Goal: Find specific page/section: Find specific page/section

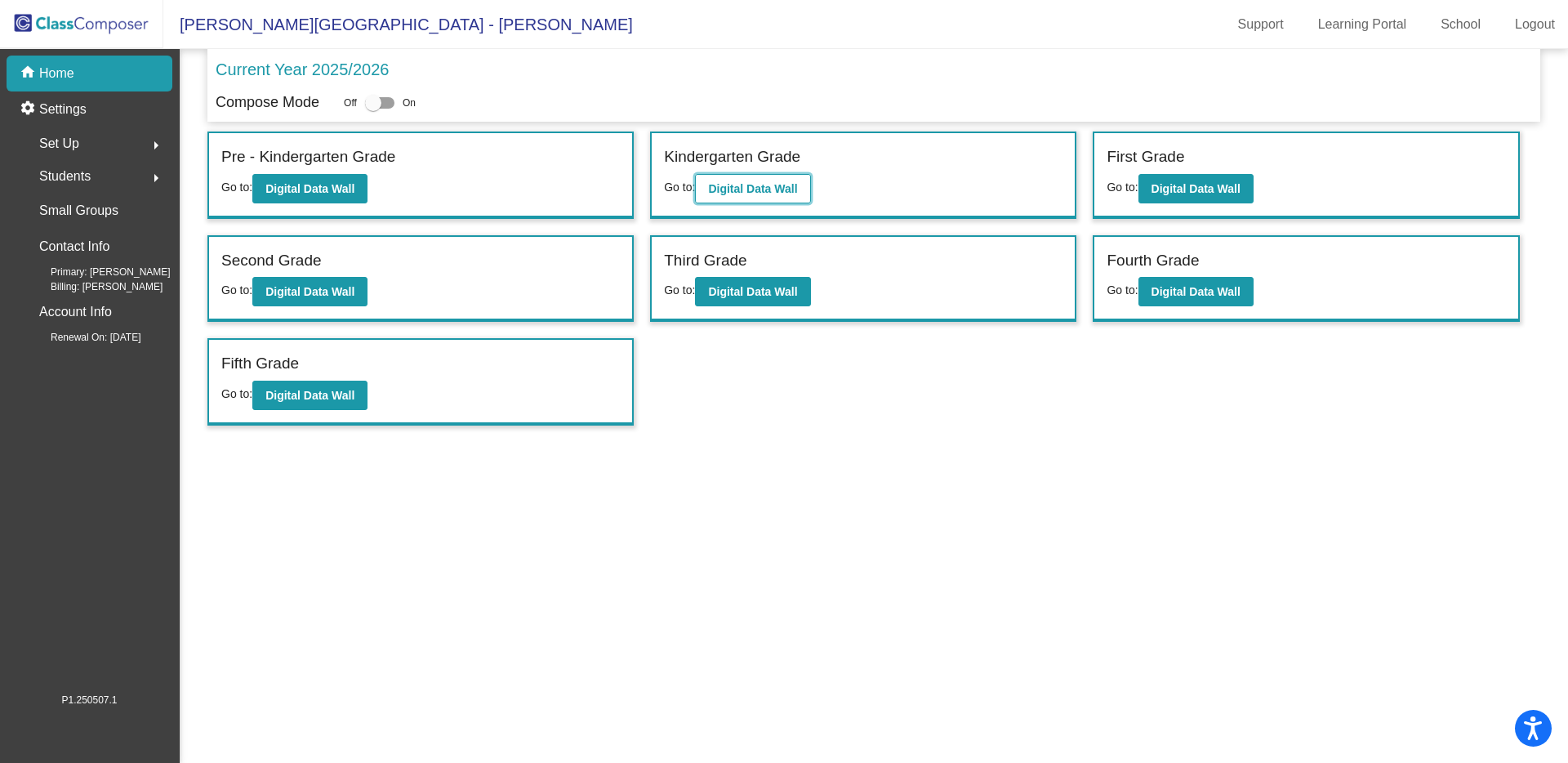
click at [758, 182] on b "Digital Data Wall" at bounding box center [753, 188] width 89 height 13
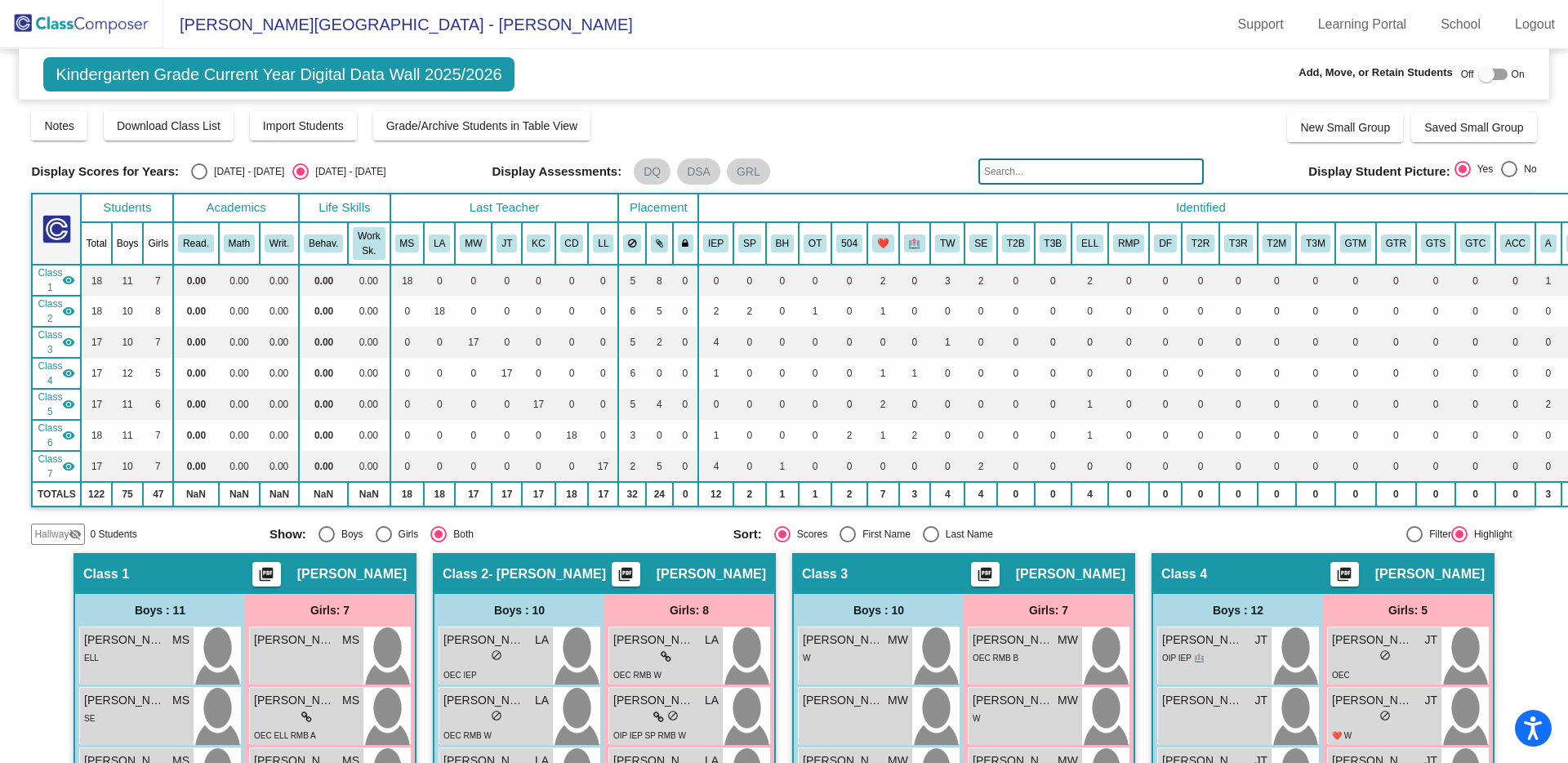
click at [1008, 169] on input "text" at bounding box center [1091, 171] width 226 height 26
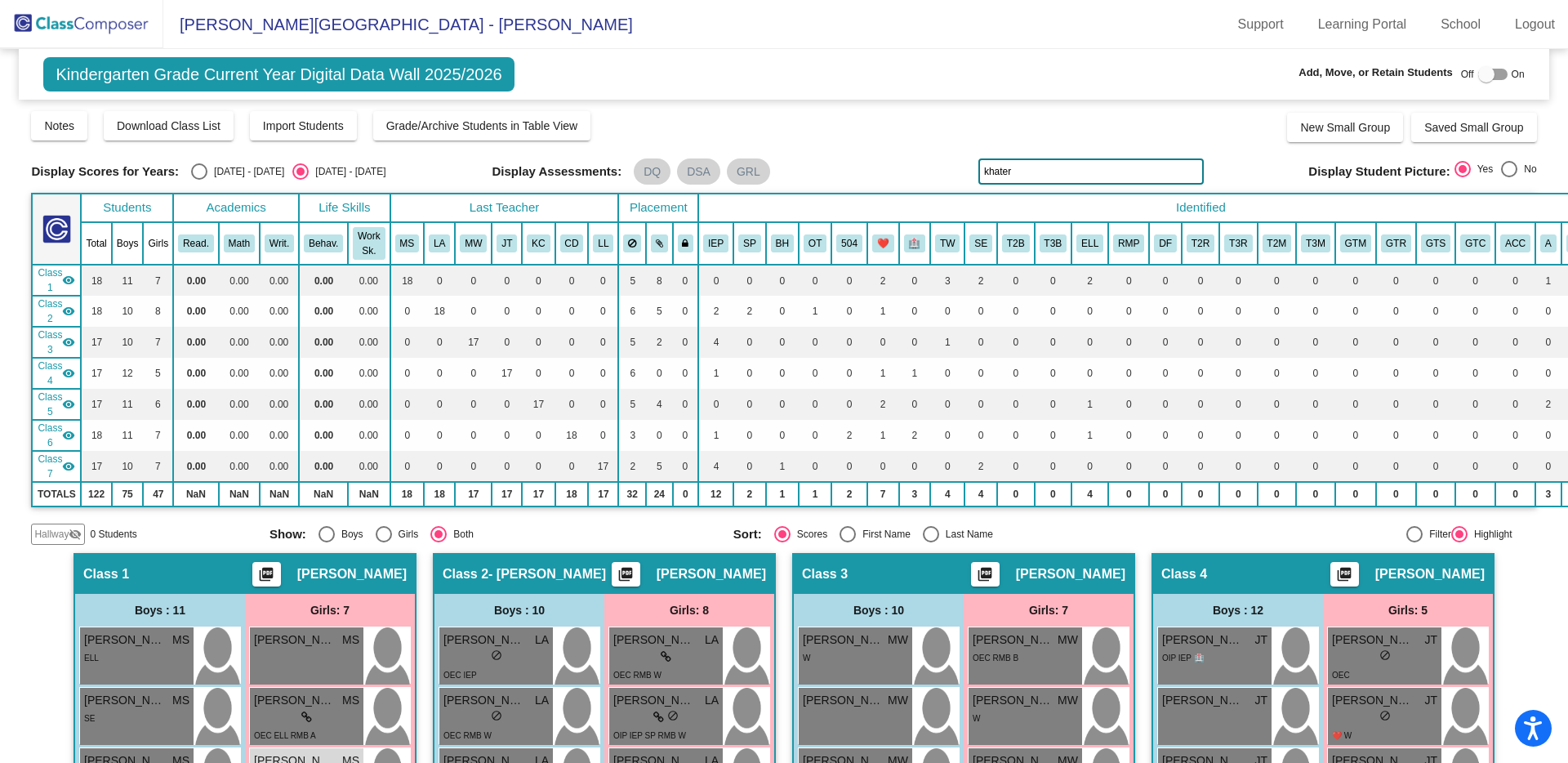
type input "khater"
click at [1406, 536] on div at bounding box center [1415, 534] width 16 height 16
click at [1414, 543] on input "Filter" at bounding box center [1414, 543] width 1 height 1
radio input "true"
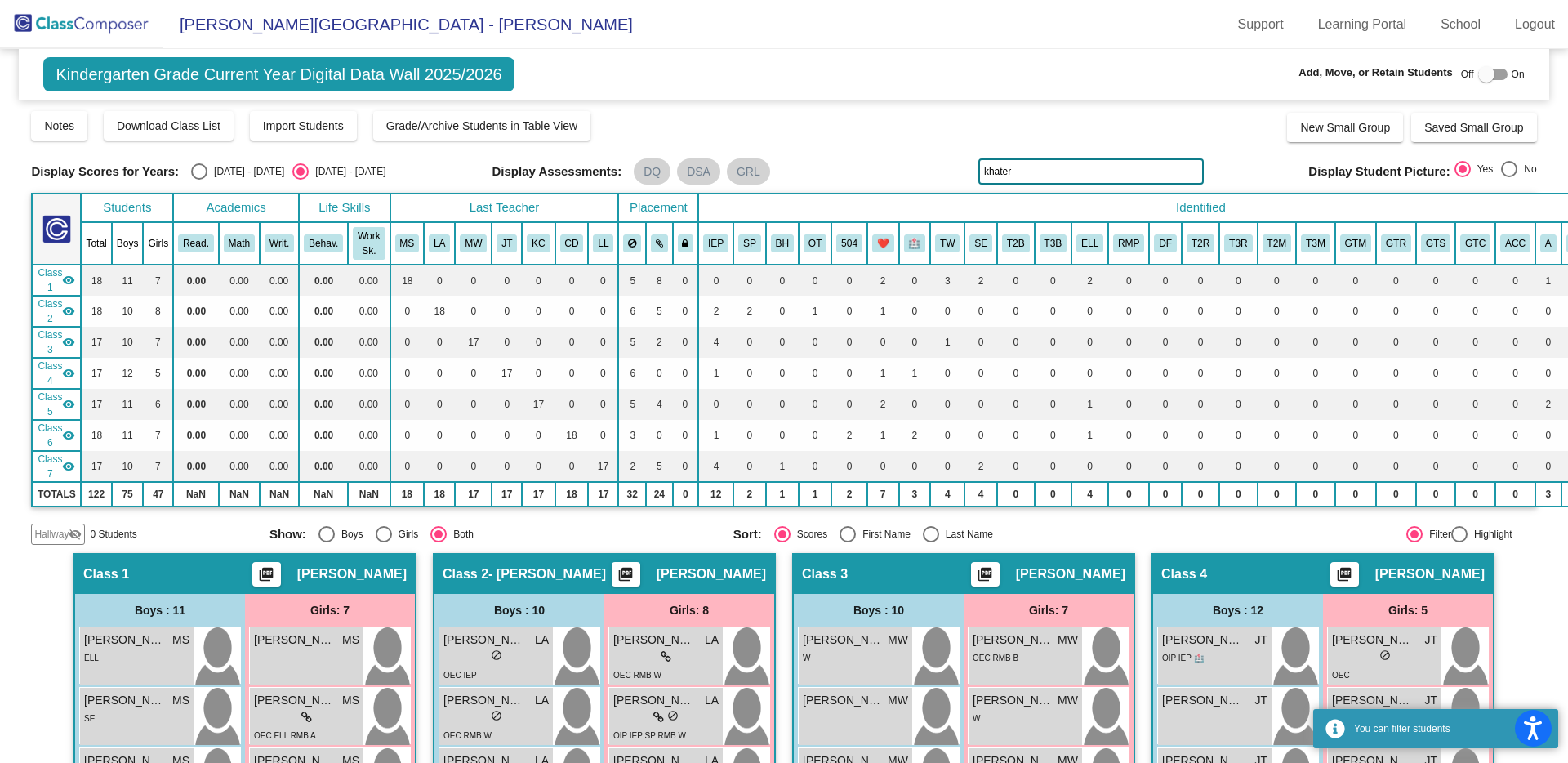
click at [1015, 168] on input "khater" at bounding box center [1091, 171] width 226 height 26
click at [1027, 170] on input "khater" at bounding box center [1091, 171] width 226 height 26
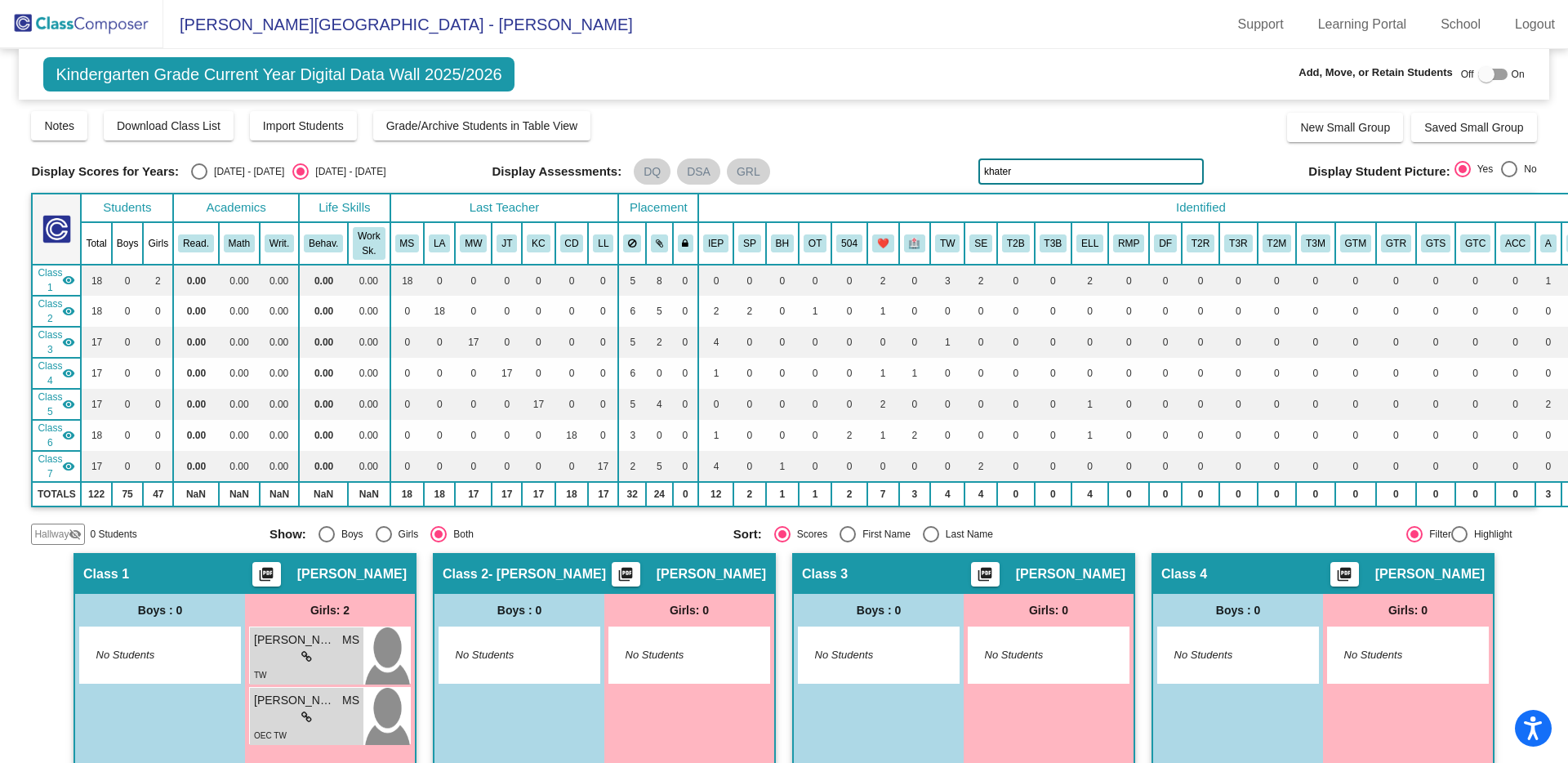
drag, startPoint x: 1011, startPoint y: 166, endPoint x: 969, endPoint y: 169, distance: 42.1
click at [969, 169] on div "Display Scores for Years: [DATE] - [DATE] [DATE] - [DATE] Display Assessments: …" at bounding box center [784, 171] width 1506 height 26
